Goal: Transaction & Acquisition: Purchase product/service

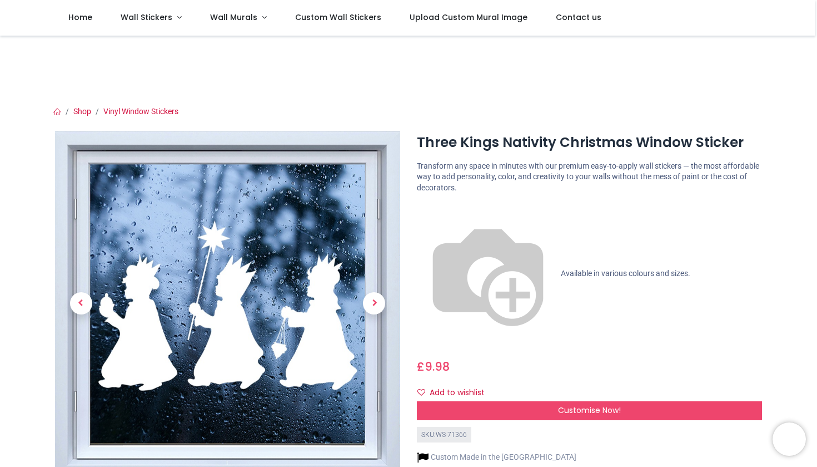
scroll to position [13, 0]
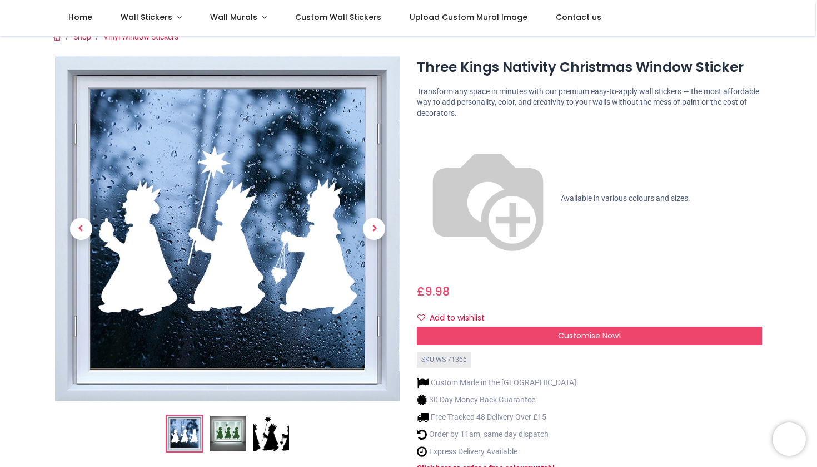
click at [279, 426] on img at bounding box center [272, 433] width 36 height 36
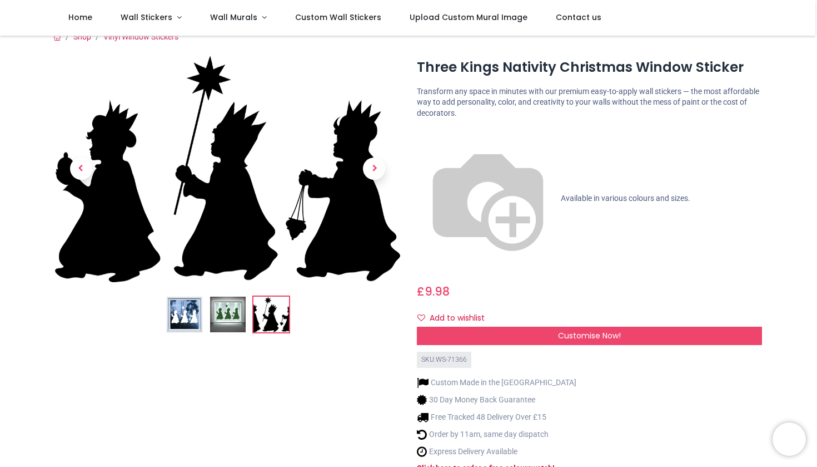
click at [227, 316] on img at bounding box center [228, 314] width 36 height 36
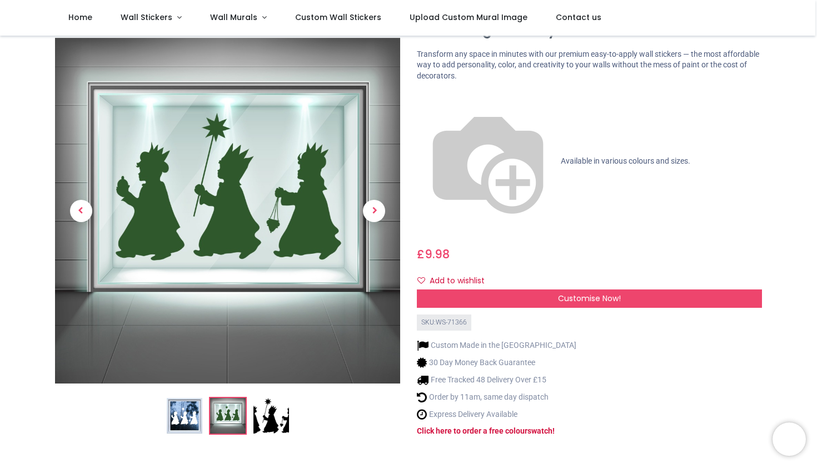
scroll to position [28, 0]
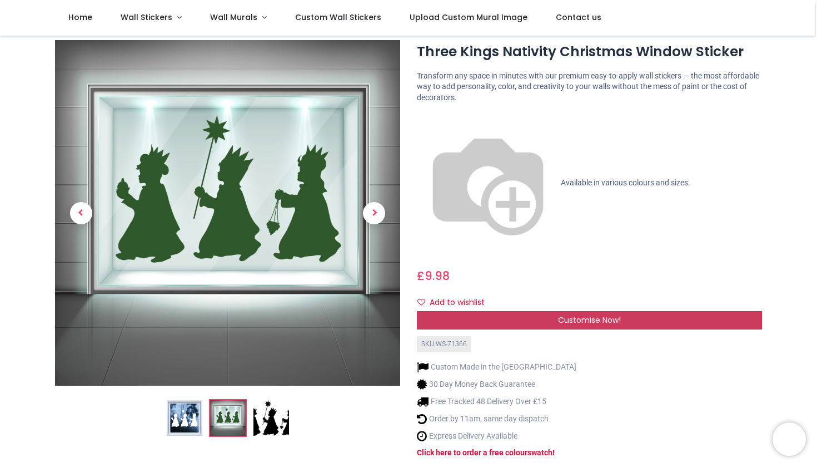
click at [449, 311] on div "Customise Now!" at bounding box center [589, 320] width 345 height 19
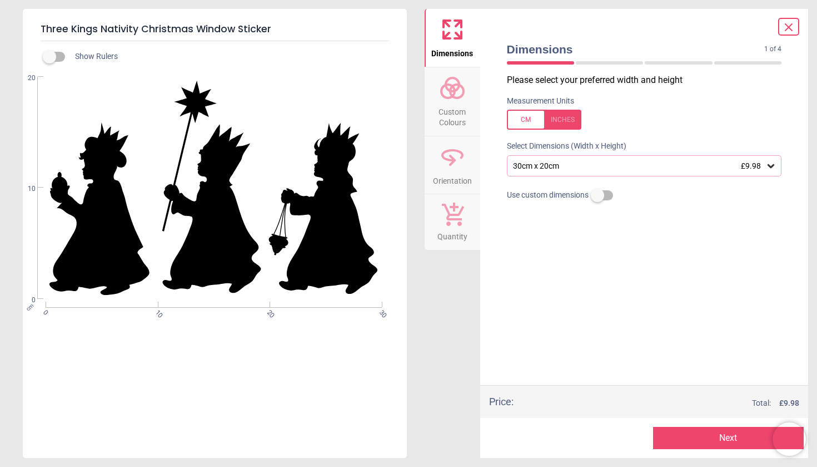
click at [562, 170] on div "30cm x 20cm £9.98" at bounding box center [644, 165] width 275 height 21
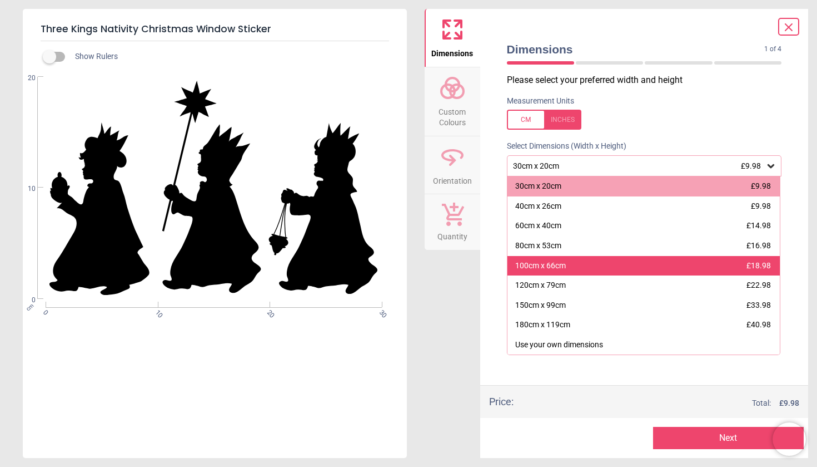
click at [534, 265] on div "100cm x 66cm" at bounding box center [541, 265] width 51 height 11
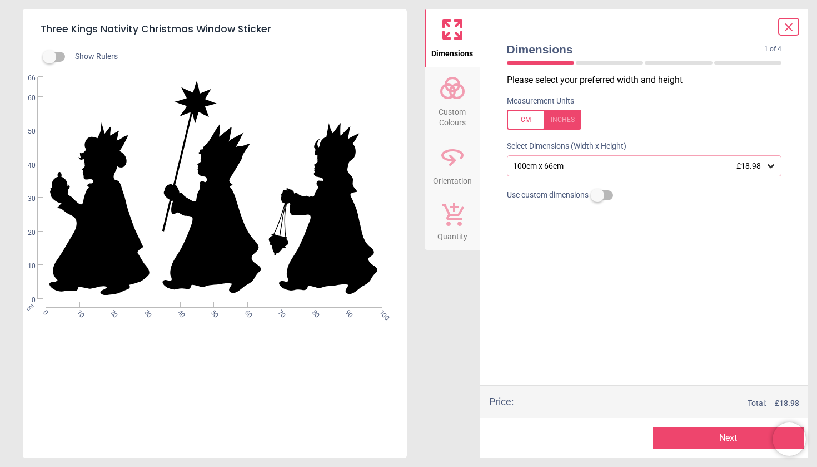
click at [452, 109] on span "Custom Colours" at bounding box center [452, 114] width 53 height 27
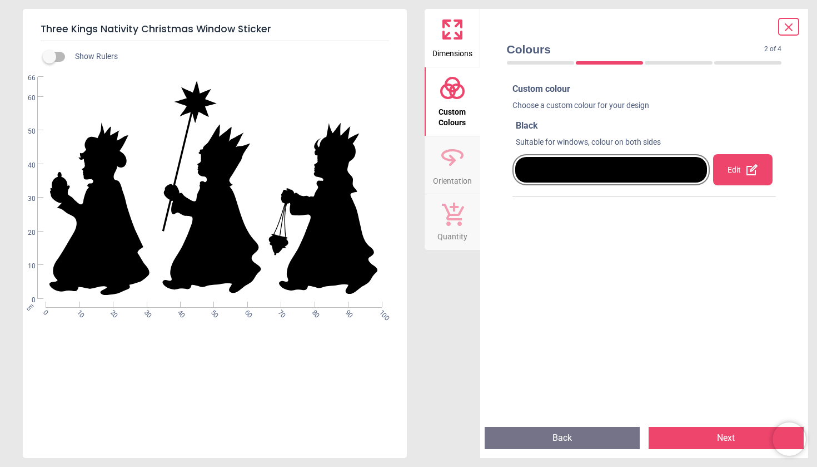
click at [448, 160] on icon at bounding box center [453, 155] width 20 height 10
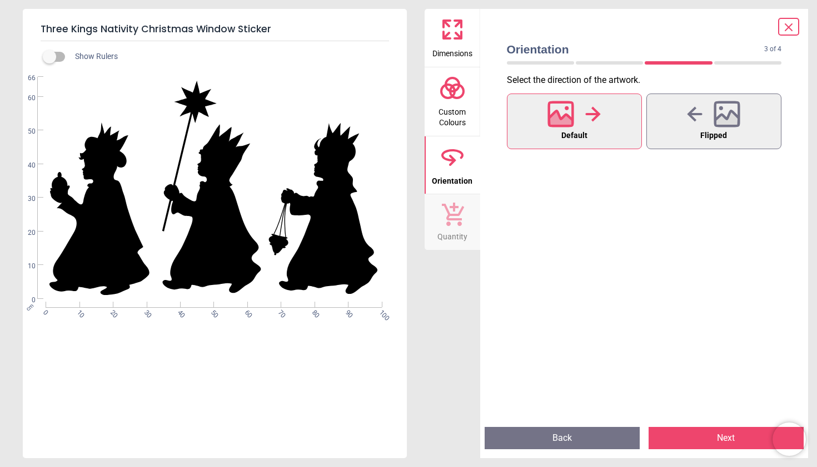
click at [450, 118] on span "Custom Colours" at bounding box center [452, 114] width 53 height 27
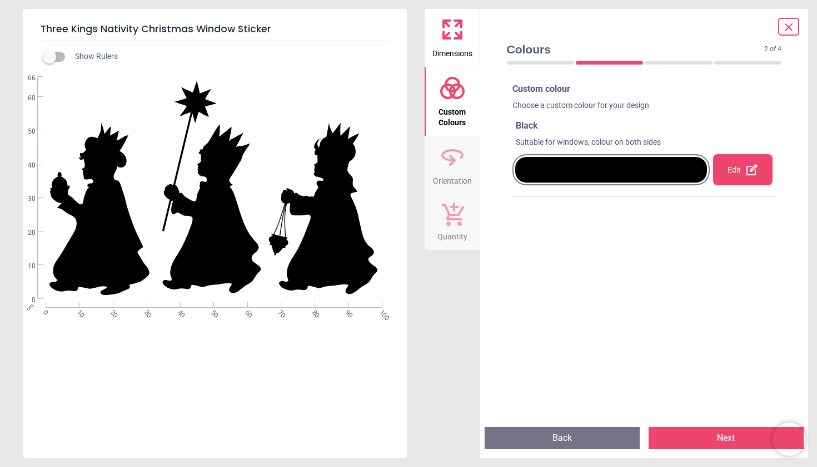
click at [576, 168] on div at bounding box center [612, 170] width 192 height 26
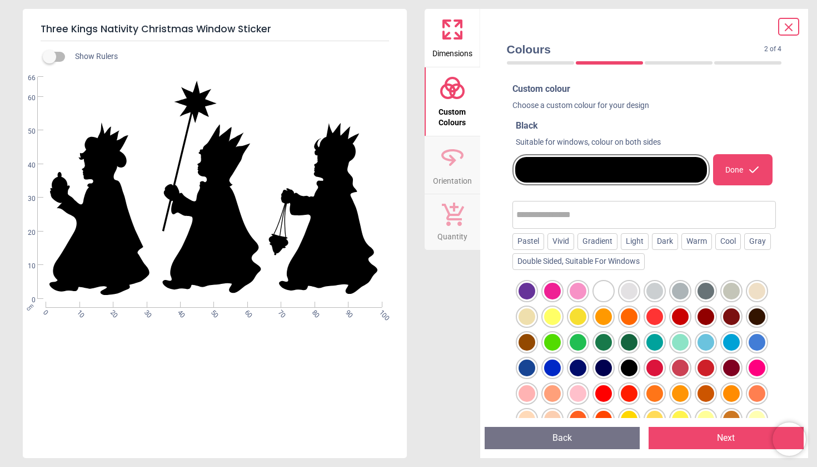
click at [605, 286] on div at bounding box center [604, 290] width 17 height 17
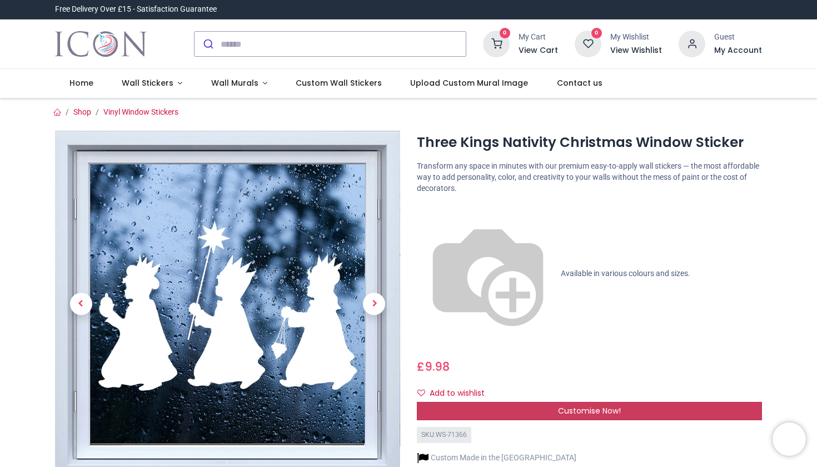
click at [515, 402] on div "Customise Now!" at bounding box center [589, 411] width 345 height 19
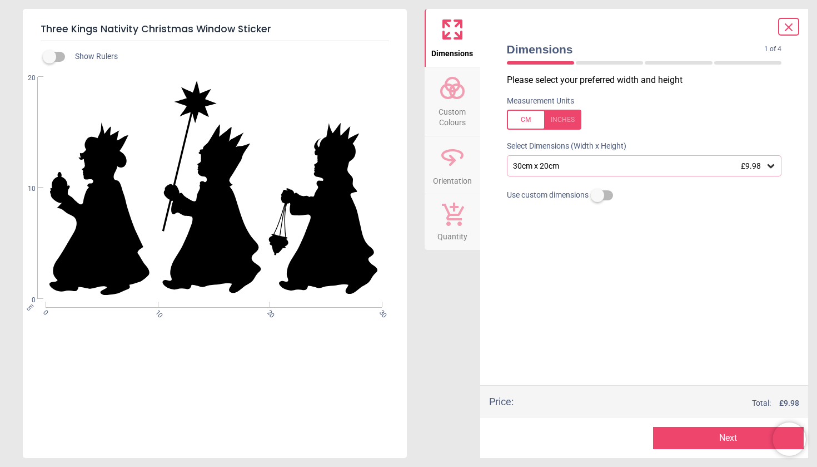
click at [542, 169] on div "30cm x 20cm £9.98" at bounding box center [639, 165] width 254 height 9
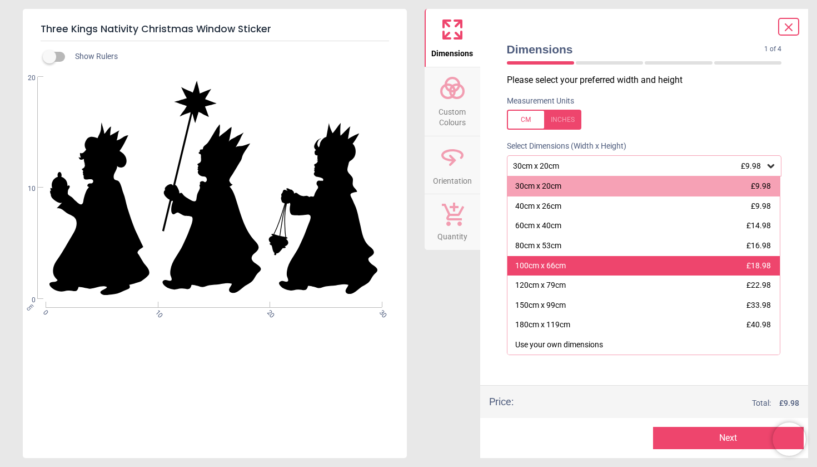
click at [555, 263] on div "100cm x 66cm" at bounding box center [541, 265] width 51 height 11
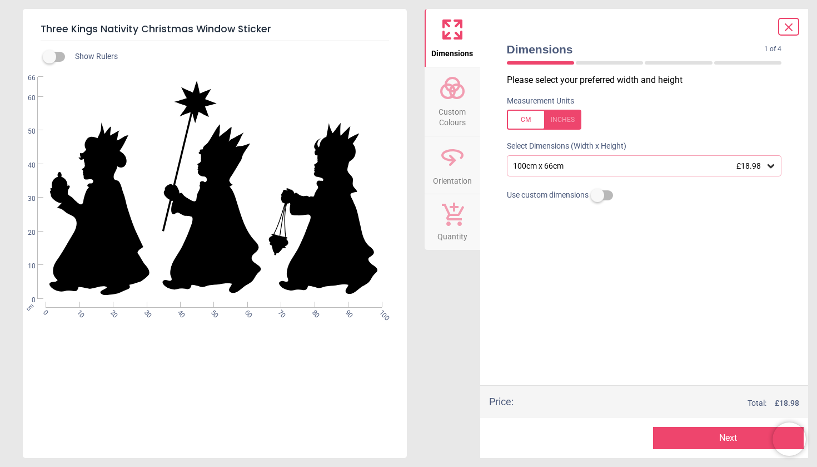
click at [675, 433] on button "Next" at bounding box center [728, 438] width 151 height 22
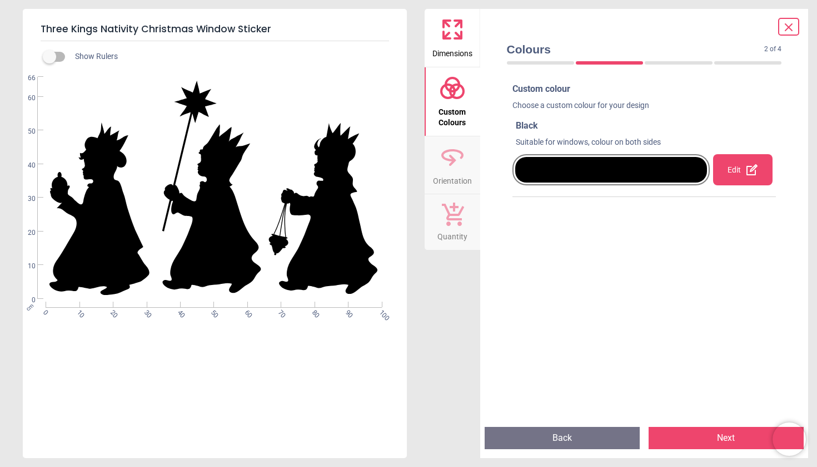
click at [573, 173] on div at bounding box center [612, 170] width 192 height 26
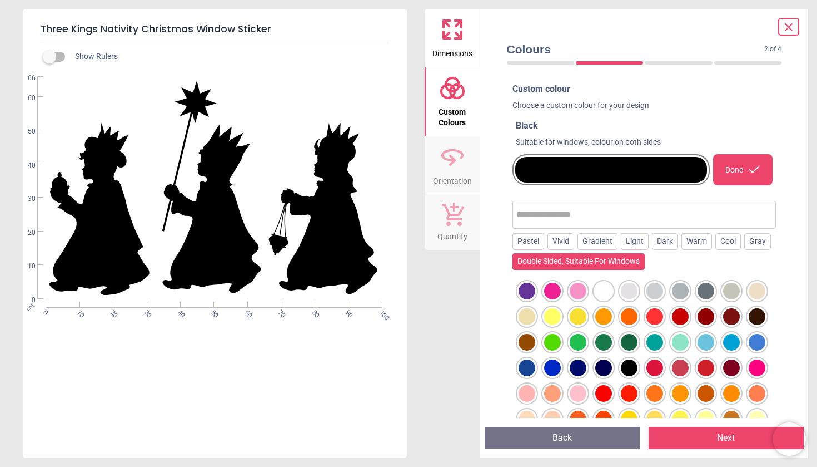
click at [589, 261] on div "Double Sided, Suitable For Windows" at bounding box center [579, 261] width 132 height 17
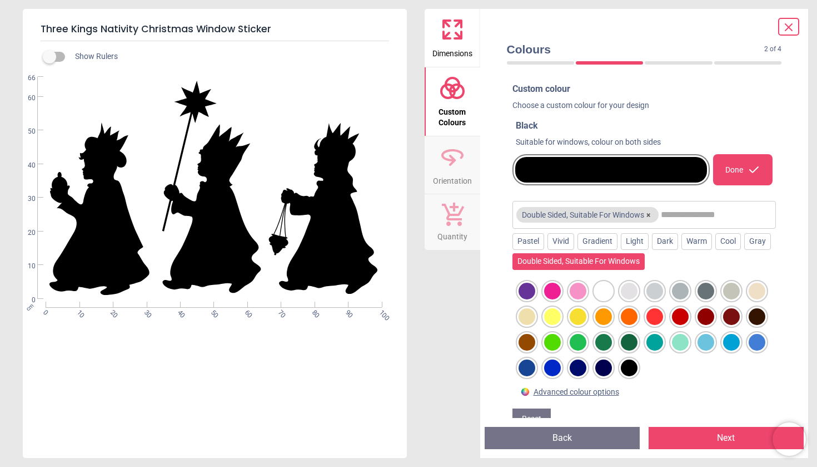
click at [603, 286] on div at bounding box center [604, 290] width 17 height 17
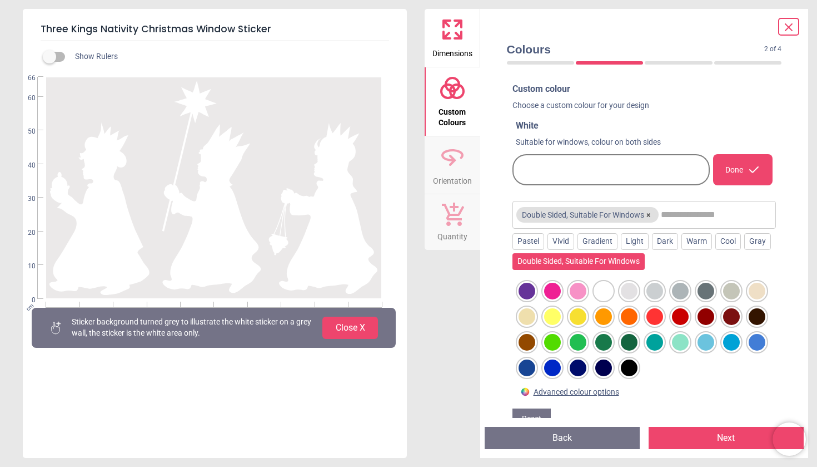
click at [701, 437] on button "Next" at bounding box center [726, 438] width 155 height 22
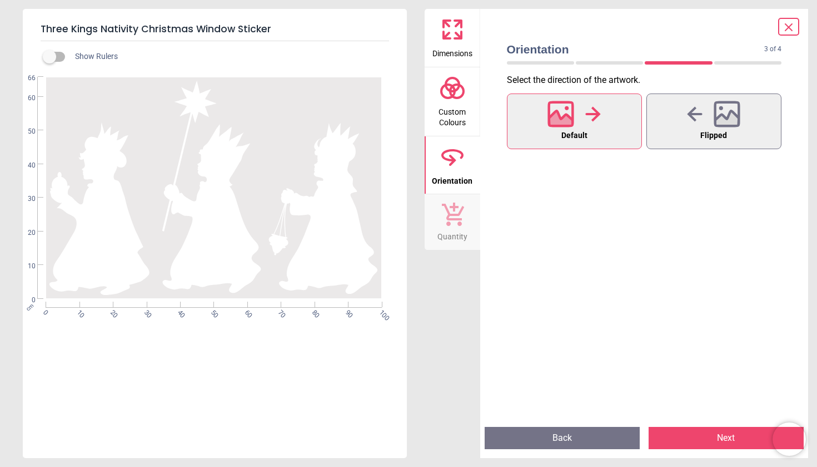
click at [568, 120] on icon at bounding box center [561, 120] width 24 height 19
click at [704, 433] on button "Next" at bounding box center [726, 438] width 155 height 22
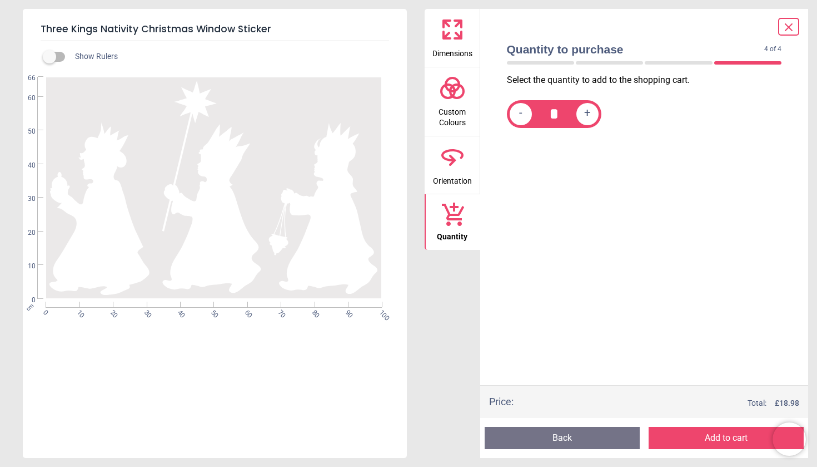
click at [704, 433] on button "Add to cart" at bounding box center [726, 438] width 155 height 22
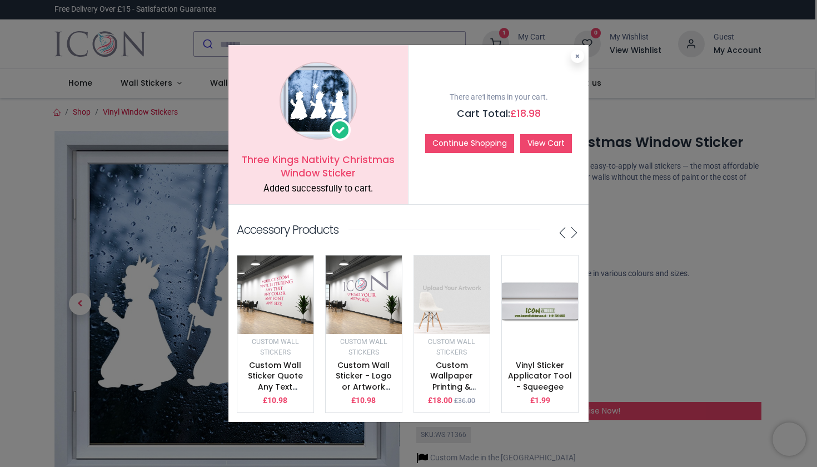
click at [547, 146] on link "View Cart" at bounding box center [547, 143] width 52 height 19
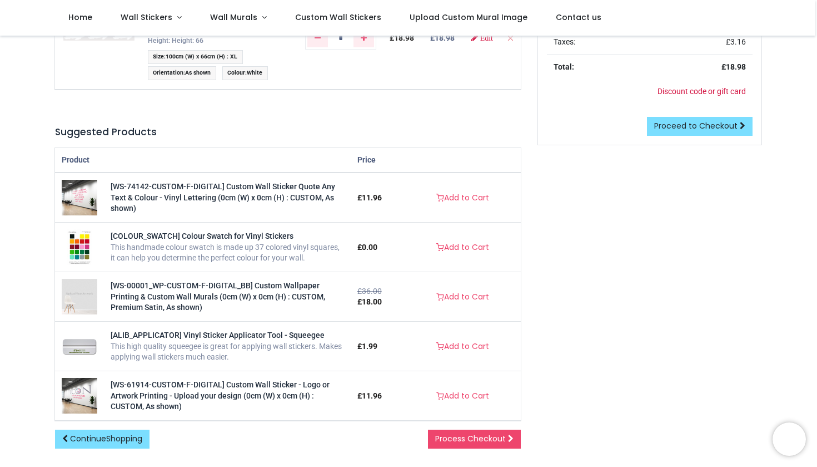
scroll to position [181, 0]
